Goal: Task Accomplishment & Management: Manage account settings

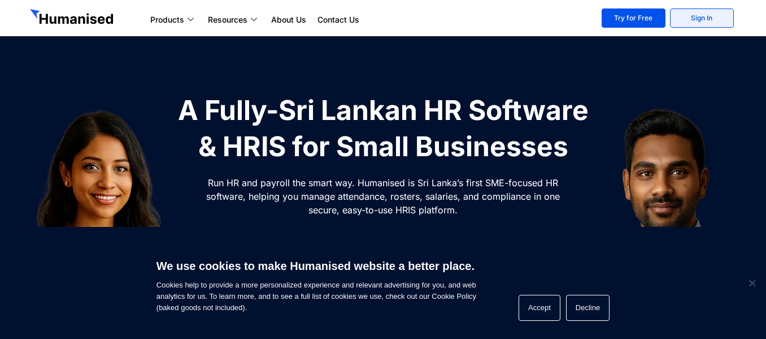
click at [699, 11] on link "Sign In" at bounding box center [702, 17] width 64 height 19
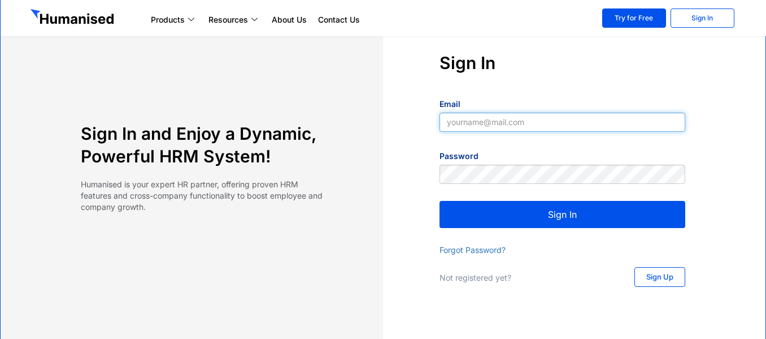
click at [458, 123] on input "Email" at bounding box center [563, 121] width 246 height 19
type input "t"
type input "tharusha.g@papertrl.com"
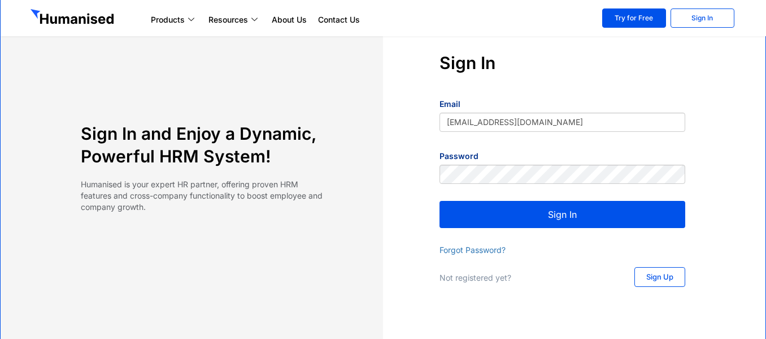
click at [525, 220] on button "Sign In" at bounding box center [563, 214] width 246 height 27
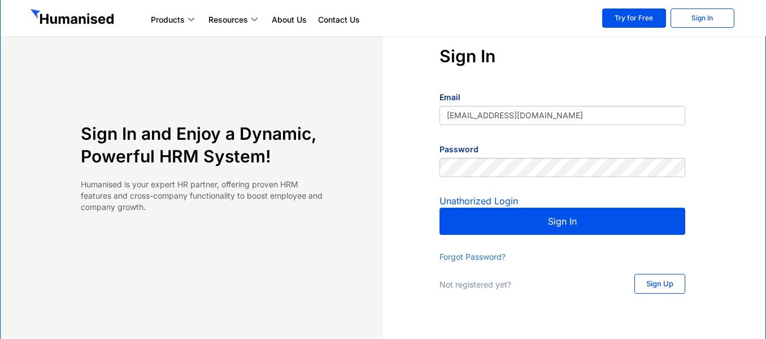
click at [531, 226] on button "Sign In" at bounding box center [563, 220] width 246 height 27
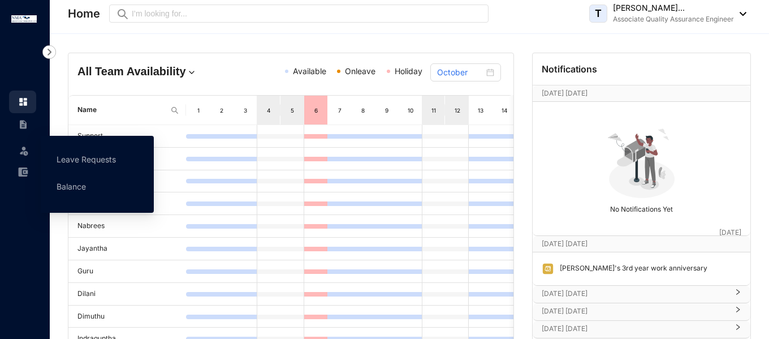
click at [27, 150] on img at bounding box center [23, 150] width 11 height 11
click at [57, 154] on link "Leave Requests" at bounding box center [86, 159] width 59 height 10
